Goal: Find contact information: Find contact information

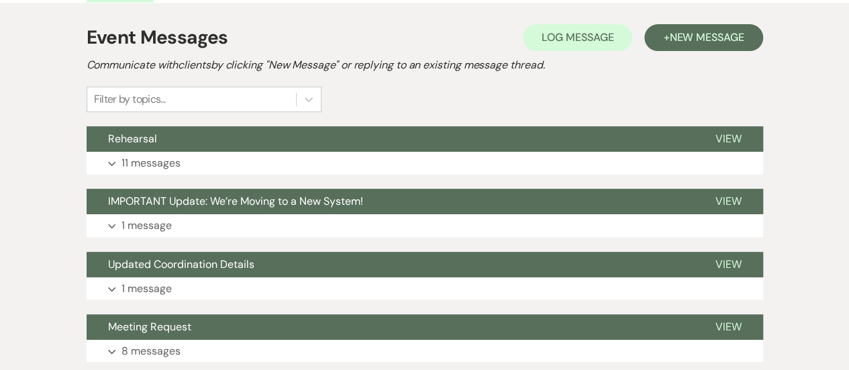
scroll to position [201, 0]
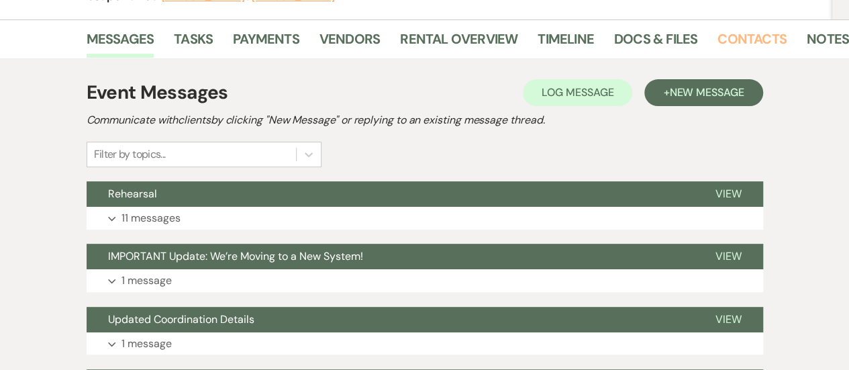
click at [749, 32] on link "Contacts" at bounding box center [752, 43] width 69 height 30
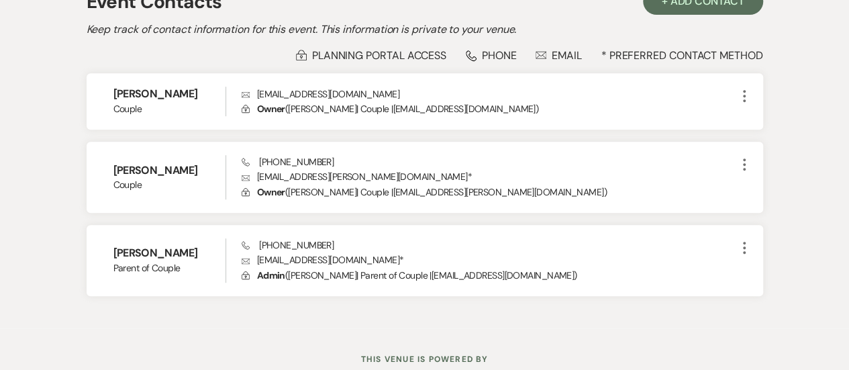
scroll to position [336, 0]
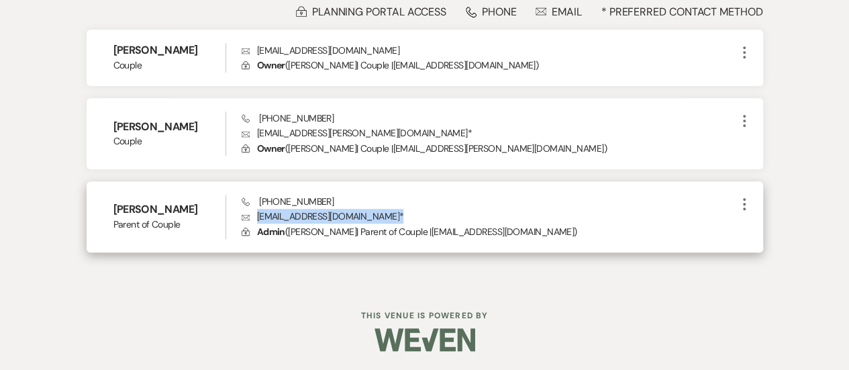
drag, startPoint x: 372, startPoint y: 215, endPoint x: 259, endPoint y: 214, distance: 112.8
click at [259, 214] on p "Envelope [EMAIL_ADDRESS][DOMAIN_NAME] *" at bounding box center [489, 216] width 495 height 15
drag, startPoint x: 259, startPoint y: 214, endPoint x: 345, endPoint y: 214, distance: 85.9
click at [345, 214] on p "Envelope [EMAIL_ADDRESS][DOMAIN_NAME] *" at bounding box center [489, 216] width 495 height 15
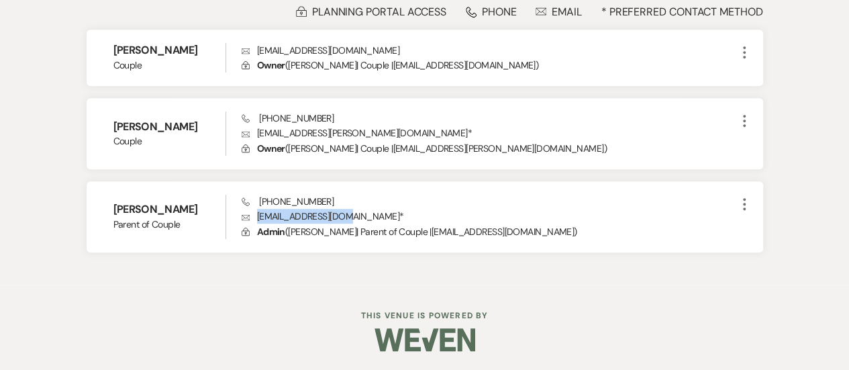
copy p "[EMAIL_ADDRESS][DOMAIN_NAME]"
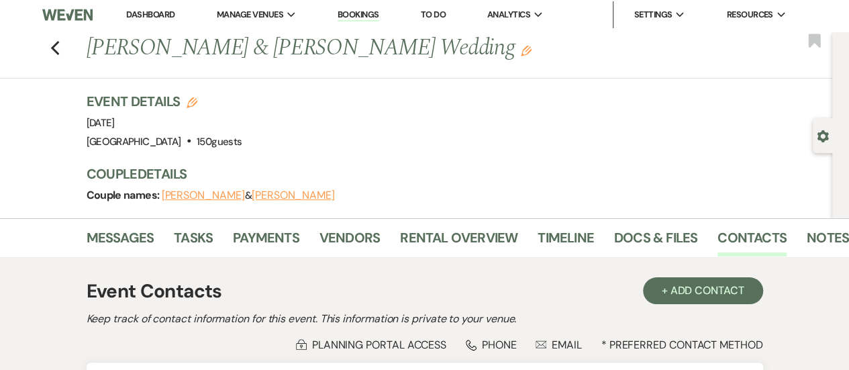
scroll to position [0, 0]
